Goal: Information Seeking & Learning: Learn about a topic

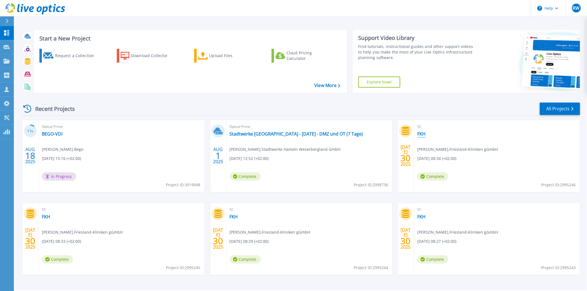
click at [421, 135] on link "FKH" at bounding box center [422, 134] width 8 height 6
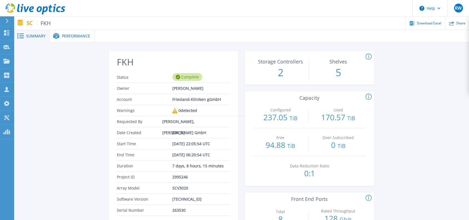
click at [71, 35] on span "Performance" at bounding box center [76, 36] width 28 height 4
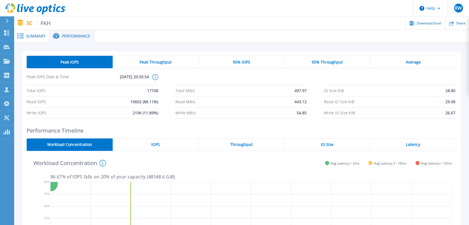
click at [76, 61] on span "Peak IOPS" at bounding box center [70, 62] width 18 height 4
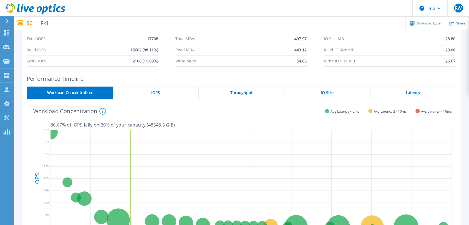
scroll to position [62, 0]
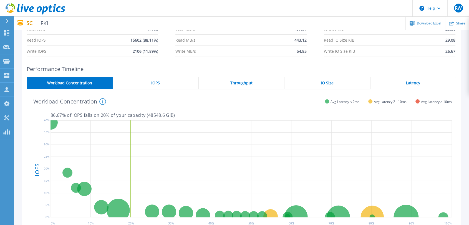
click at [157, 83] on span "IOPS" at bounding box center [155, 83] width 9 height 4
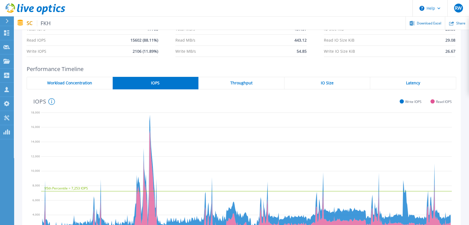
click at [239, 84] on span "Throughput" at bounding box center [241, 83] width 22 height 4
